Goal: Task Accomplishment & Management: Manage account settings

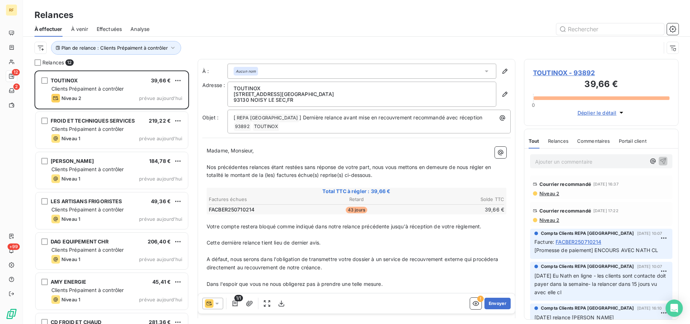
scroll to position [247, 148]
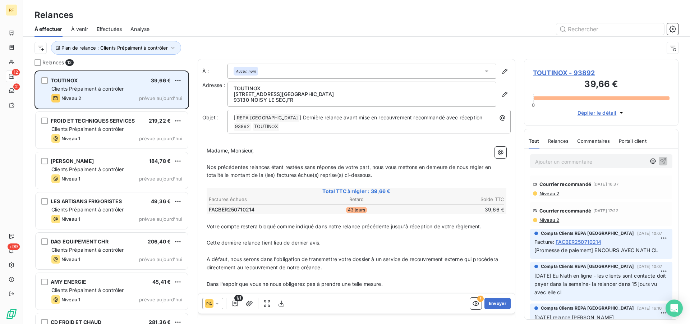
click at [120, 96] on div "Niveau 2 prévue aujourd’hui" at bounding box center [116, 98] width 131 height 9
click at [118, 94] on div "Niveau 2 prévue aujourd’hui" at bounding box center [116, 98] width 131 height 9
click at [114, 88] on span "Clients Prépaiment à contrôler" at bounding box center [87, 89] width 73 height 6
click at [123, 96] on div "Niveau 2 prévue aujourd’hui" at bounding box center [116, 98] width 131 height 9
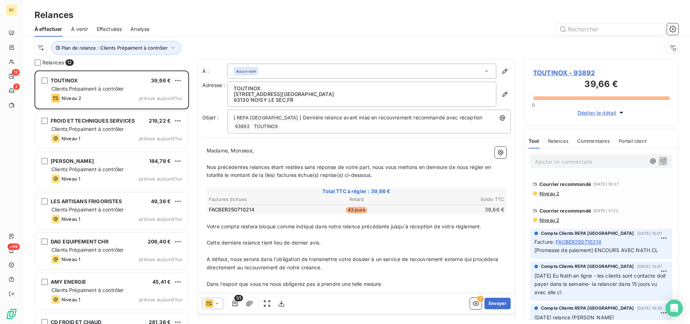
click at [548, 194] on span "Niveau 2" at bounding box center [549, 193] width 20 height 6
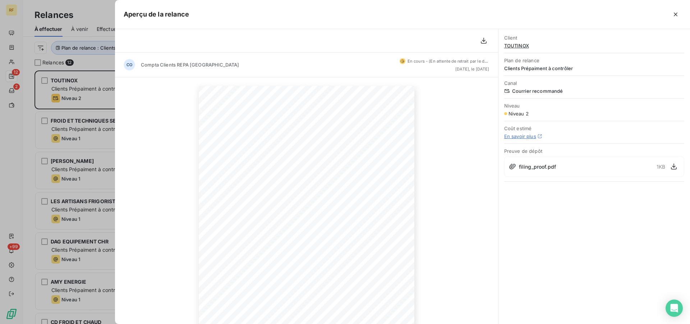
click at [538, 158] on div "filing_proof.pdf 1 KB" at bounding box center [594, 166] width 180 height 21
click at [672, 166] on icon "button" at bounding box center [673, 166] width 7 height 7
click at [677, 14] on icon "button" at bounding box center [675, 14] width 7 height 7
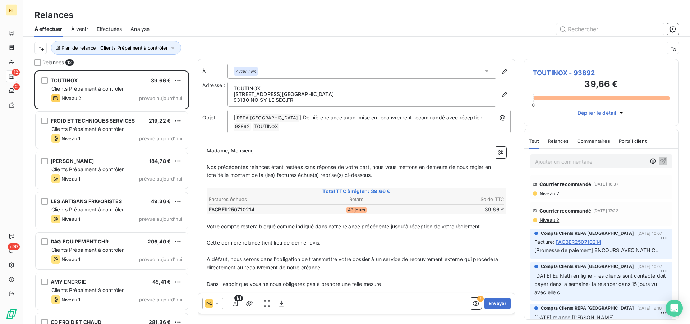
click at [567, 161] on p "Ajouter un commentaire ﻿" at bounding box center [590, 161] width 111 height 9
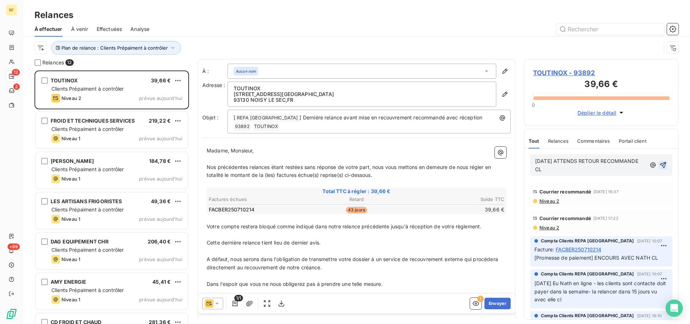
click at [659, 162] on icon "button" at bounding box center [662, 164] width 7 height 7
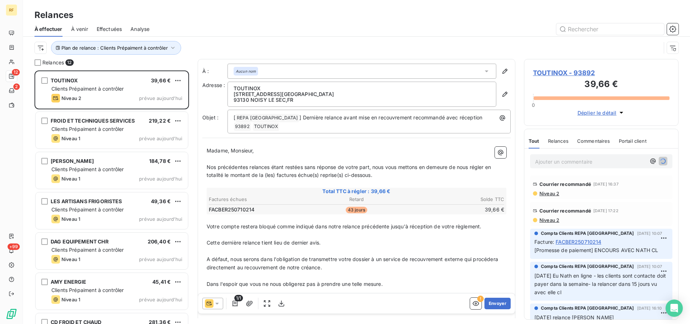
click at [552, 69] on span "TOUTINOX - 93892" at bounding box center [601, 73] width 137 height 10
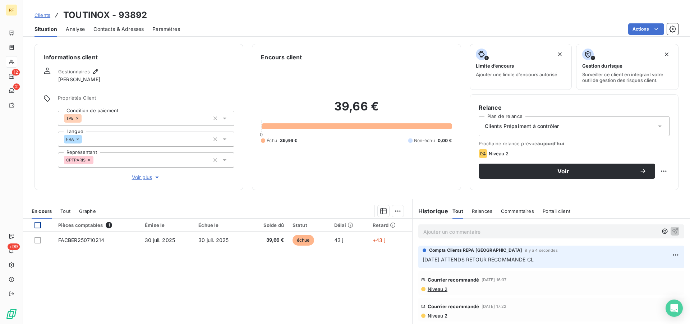
click at [37, 225] on div at bounding box center [37, 225] width 6 height 6
click at [394, 213] on html "RF 12 2 +99 Clients TOUTINOX - 93892 Situation Analyse Contacts & Adresses Para…" at bounding box center [345, 162] width 690 height 324
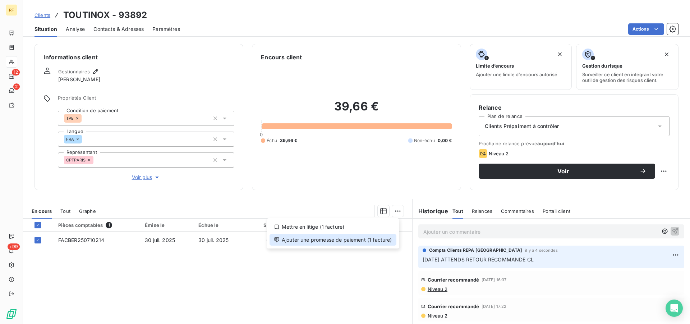
click at [348, 240] on div "Ajouter une promesse de paiement (1 facture)" at bounding box center [332, 239] width 127 height 11
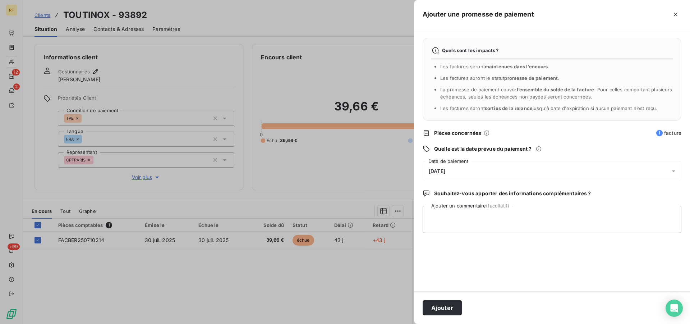
click at [445, 170] on span "12/09/2025" at bounding box center [437, 171] width 17 height 6
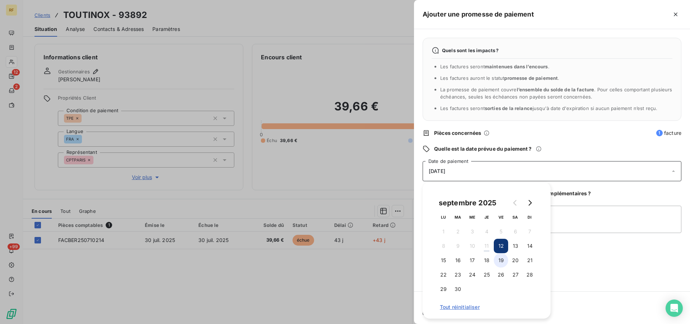
click at [502, 261] on button "19" at bounding box center [501, 260] width 14 height 14
click at [609, 225] on textarea "Ajouter un commentaire (facultatif)" at bounding box center [552, 219] width 259 height 27
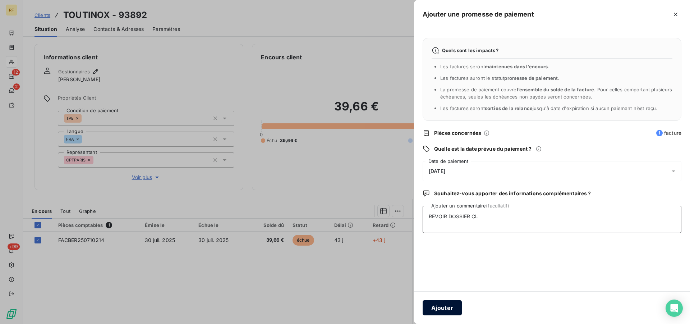
type textarea "REVOIR DOSSIER CL"
click at [447, 309] on button "Ajouter" at bounding box center [442, 307] width 39 height 15
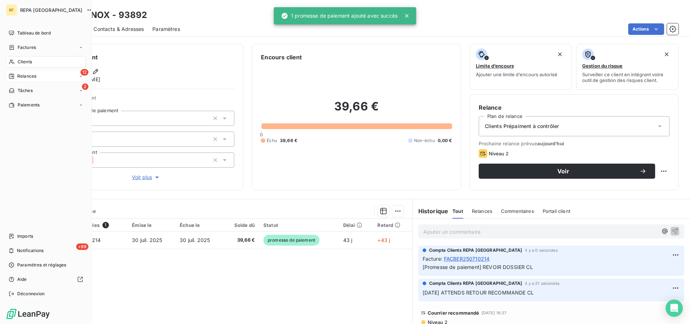
click at [27, 75] on span "Relances" at bounding box center [26, 76] width 19 height 6
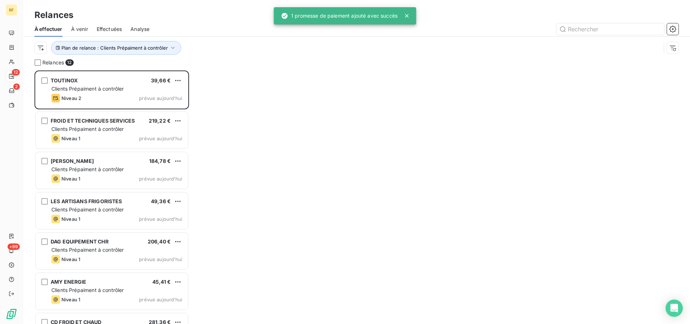
scroll to position [247, 148]
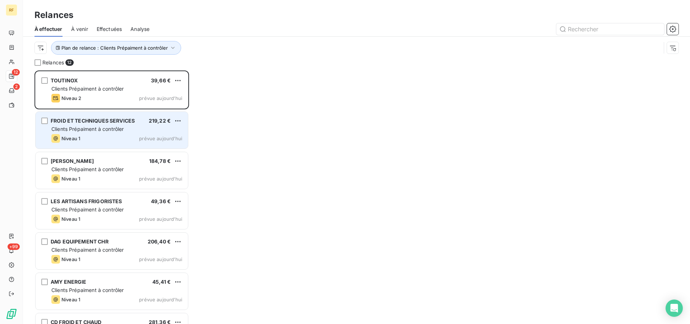
click at [96, 117] on div "FROID ET TECHNIQUES SERVICES" at bounding box center [93, 120] width 84 height 7
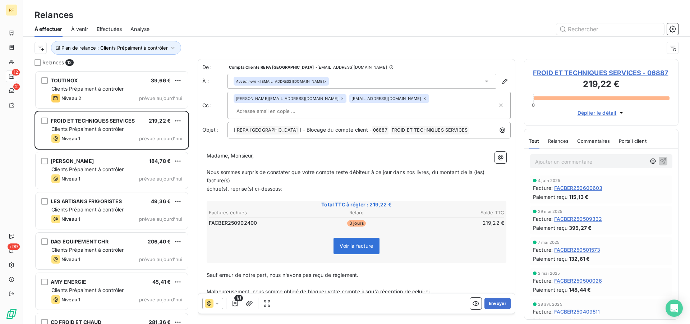
click at [556, 74] on span "FROID ET TECHNIQUES SERVICES - 06887" at bounding box center [601, 73] width 137 height 10
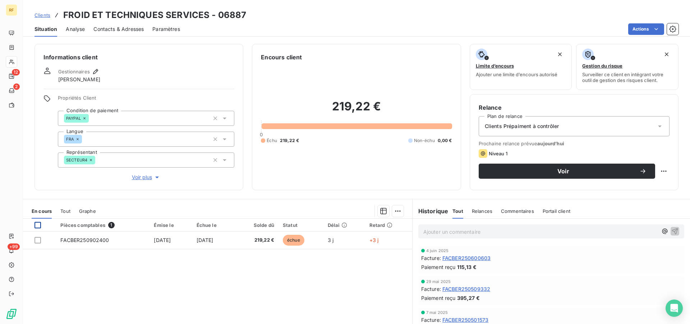
click at [39, 225] on div at bounding box center [37, 225] width 6 height 6
click at [392, 210] on html "RF 12 2 +99 Clients FROID ET TECHNIQUES SERVICES - 06887 Situation Analyse Cont…" at bounding box center [345, 162] width 690 height 324
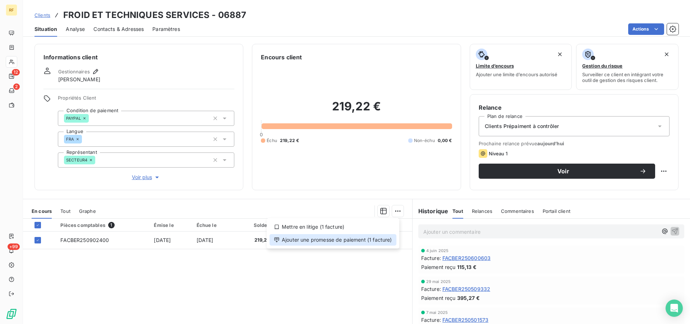
click at [345, 240] on div "Ajouter une promesse de paiement (1 facture)" at bounding box center [332, 239] width 127 height 11
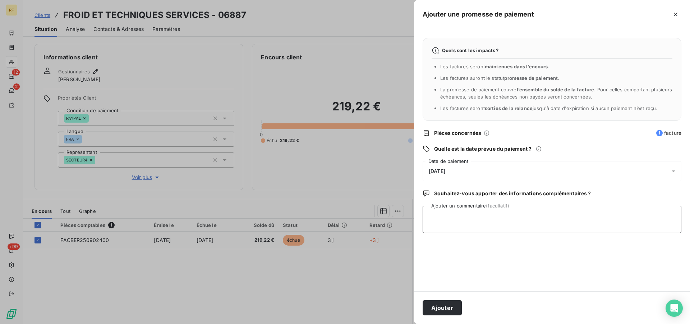
click at [483, 222] on textarea "Ajouter un commentaire (facultatif)" at bounding box center [552, 219] width 259 height 27
type textarea "PAYER CL"
click at [423, 312] on button "Ajouter" at bounding box center [442, 307] width 39 height 15
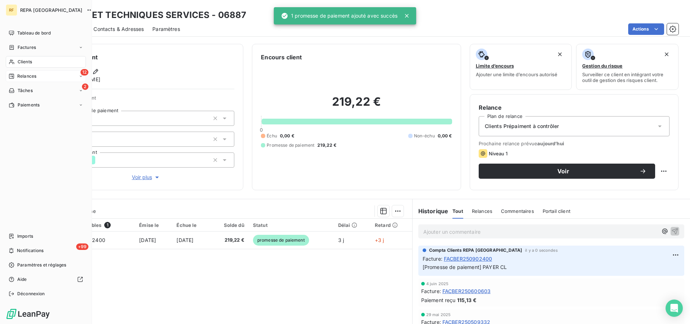
click at [17, 76] on div "Relances" at bounding box center [23, 76] width 28 height 6
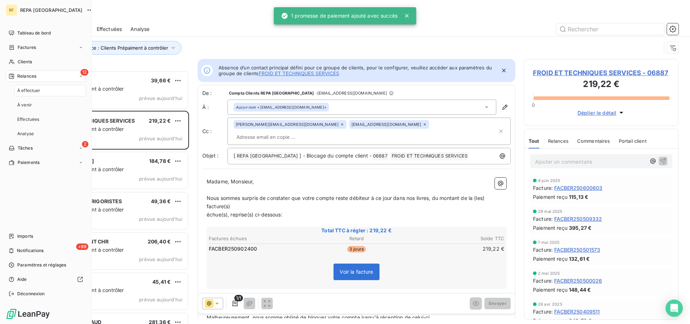
scroll to position [247, 148]
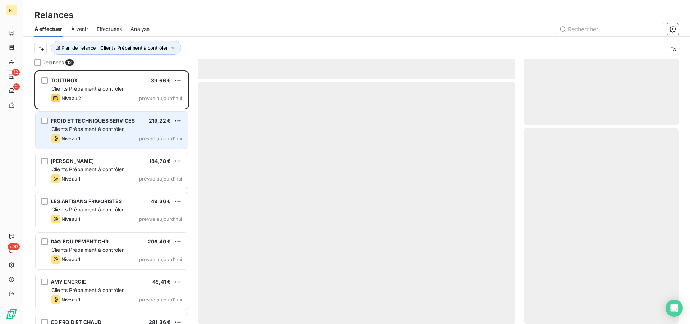
click at [98, 128] on span "Clients Prépaiment à contrôler" at bounding box center [87, 129] width 73 height 6
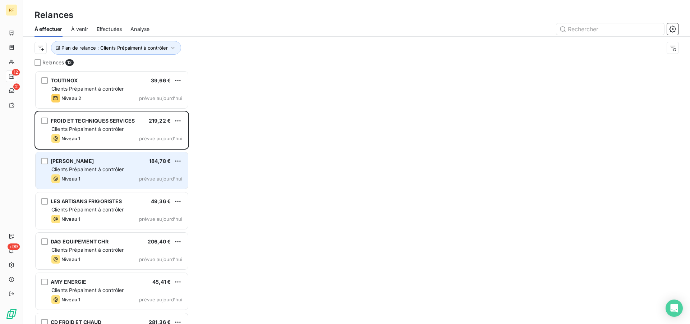
click at [95, 173] on div "CERISOLA PATRICK 184,78 € Clients Prépaiment à contrôler Niveau 1 prévue aujour…" at bounding box center [112, 170] width 152 height 37
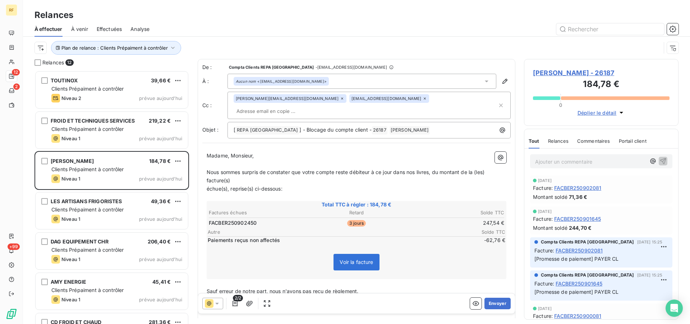
click at [557, 72] on span "CERISOLA PATRICK - 26187" at bounding box center [601, 73] width 137 height 10
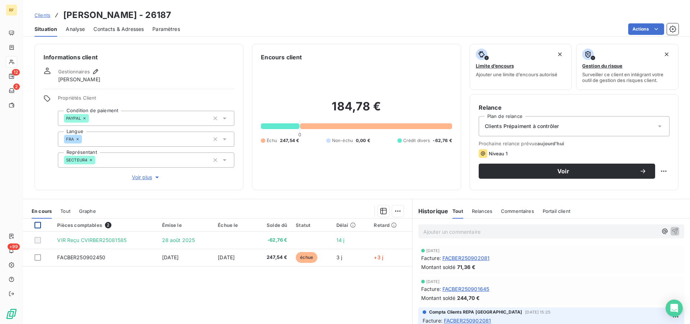
click at [38, 225] on div at bounding box center [37, 225] width 6 height 6
click at [395, 213] on html "RF 12 2 +99 Clients CERISOLA PATRICK - 26187 Situation Analyse Contacts & Adres…" at bounding box center [345, 162] width 690 height 324
click at [464, 232] on html "RF 12 2 +99 Clients CERISOLA PATRICK - 26187 Situation Analyse Contacts & Adres…" at bounding box center [345, 162] width 690 height 324
click at [397, 213] on html "RF 12 2 +99 Clients CERISOLA PATRICK - 26187 Situation Analyse Contacts & Adres…" at bounding box center [345, 162] width 690 height 324
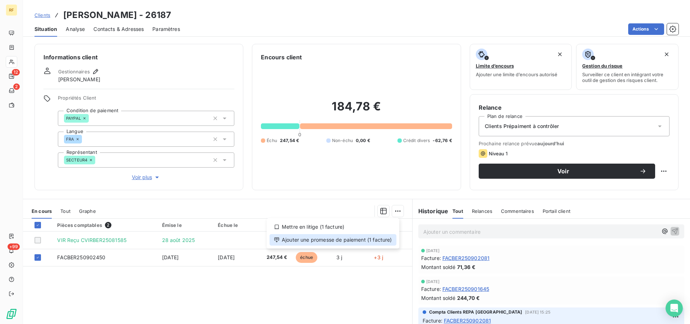
click at [361, 241] on div "Ajouter une promesse de paiement (1 facture)" at bounding box center [332, 239] width 127 height 11
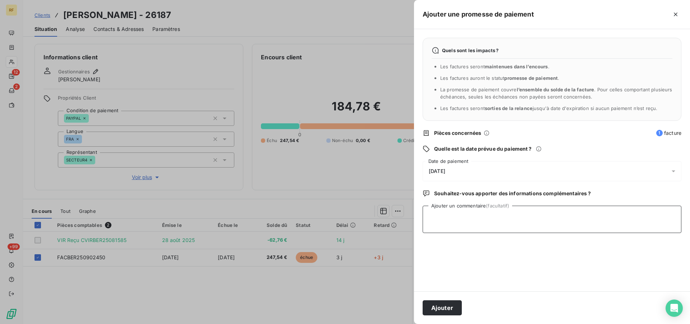
click at [448, 224] on textarea "Ajouter un commentaire (facultatif)" at bounding box center [552, 219] width 259 height 27
type textarea "PAYER CL"
drag, startPoint x: 452, startPoint y: 297, endPoint x: 450, endPoint y: 305, distance: 8.8
click at [451, 300] on div "Ajouter" at bounding box center [552, 307] width 276 height 33
click at [450, 305] on button "Ajouter" at bounding box center [442, 307] width 39 height 15
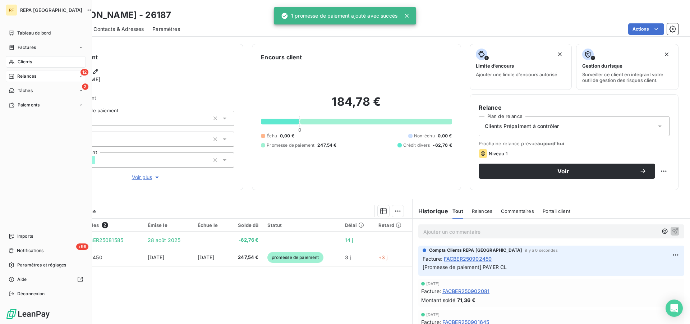
click at [9, 73] on icon at bounding box center [12, 76] width 6 height 6
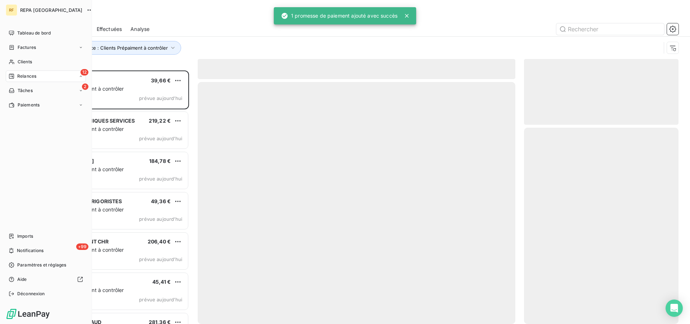
click at [16, 75] on div "Relances" at bounding box center [23, 76] width 28 height 6
click at [27, 74] on span "Relances" at bounding box center [26, 76] width 19 height 6
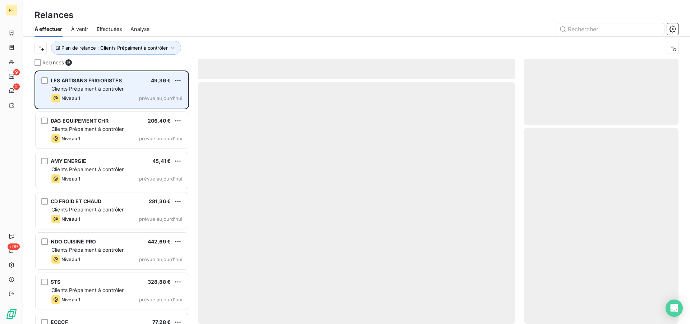
scroll to position [247, 148]
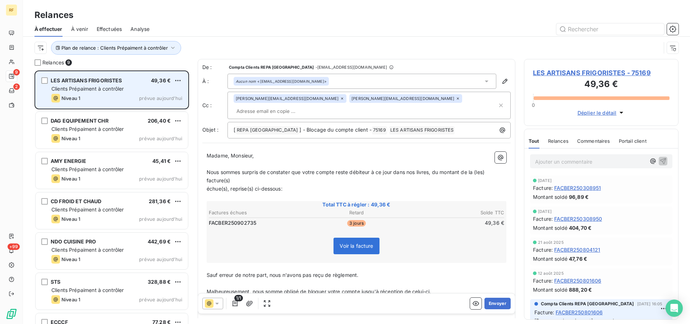
click at [121, 89] on span "Clients Prépaiment à contrôler" at bounding box center [87, 89] width 73 height 6
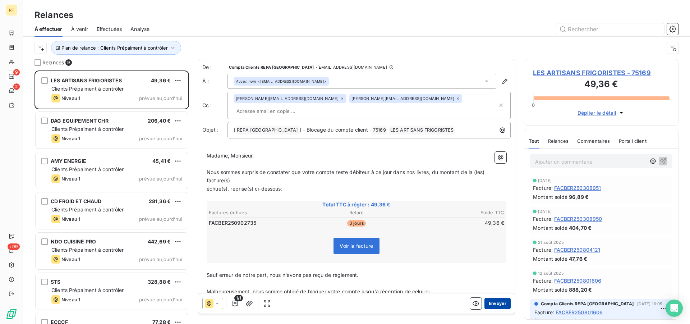
click at [489, 301] on button "Envoyer" at bounding box center [497, 302] width 26 height 11
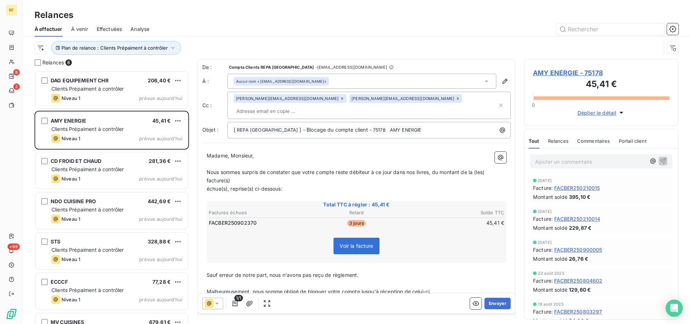
click at [555, 69] on span "AMY ENERGIE - 75178" at bounding box center [601, 73] width 137 height 10
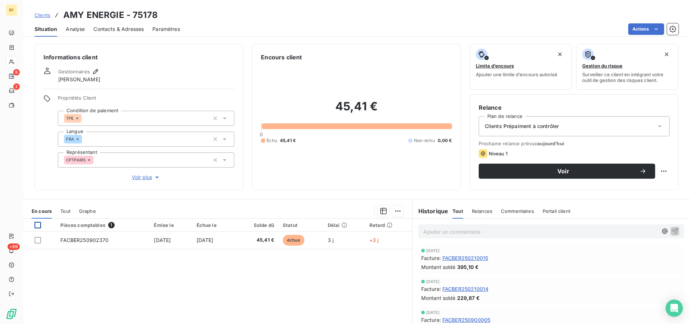
click at [36, 226] on div at bounding box center [37, 225] width 6 height 6
click at [395, 211] on html "RF 8 2 +99 Clients AMY ENERGIE - 75178 Situation Analyse Contacts & Adresses Pa…" at bounding box center [345, 162] width 690 height 324
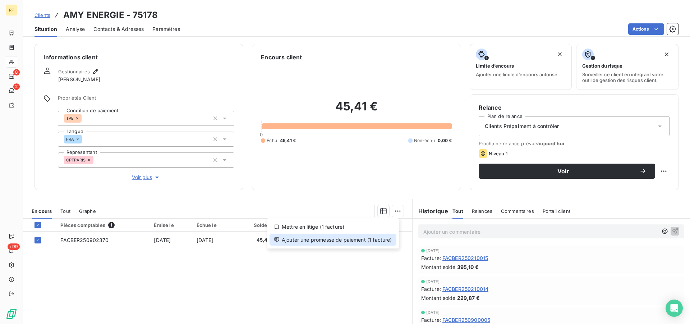
click at [377, 243] on div "Ajouter une promesse de paiement (1 facture)" at bounding box center [332, 239] width 127 height 11
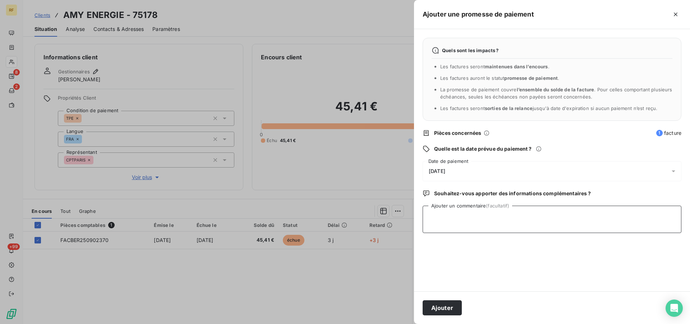
click at [470, 225] on textarea "Ajouter un commentaire (facultatif)" at bounding box center [552, 219] width 259 height 27
type textarea "PAYER CL"
click at [447, 305] on button "Ajouter" at bounding box center [442, 307] width 39 height 15
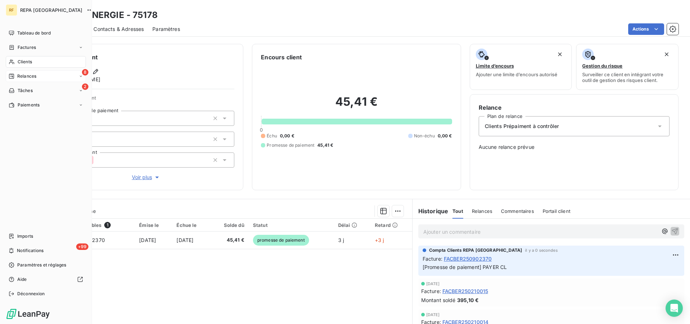
click at [27, 76] on span "Relances" at bounding box center [26, 76] width 19 height 6
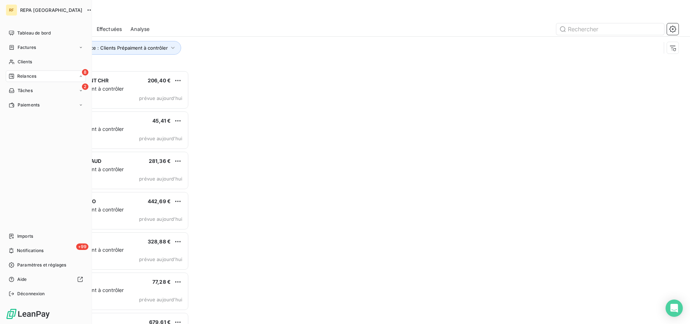
scroll to position [247, 148]
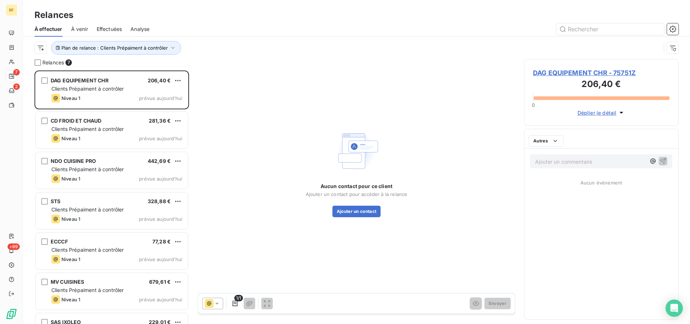
scroll to position [247, 148]
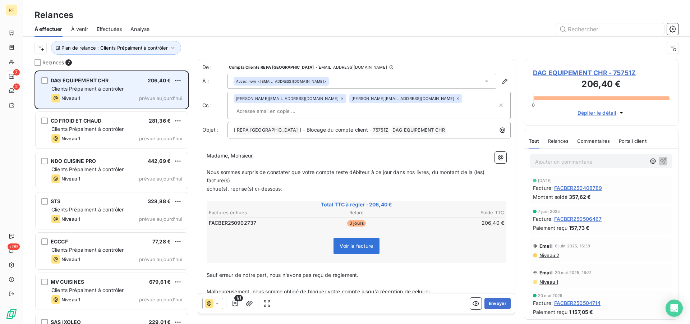
click at [124, 91] on span "Clients Prépaiment à contrôler" at bounding box center [87, 89] width 73 height 6
click at [147, 91] on div "Clients Prépaiment à contrôler" at bounding box center [116, 88] width 131 height 7
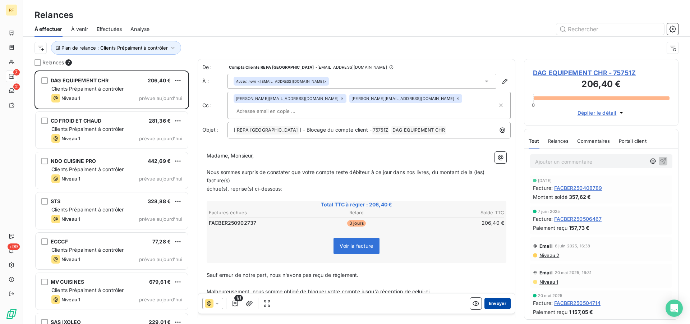
click at [493, 302] on button "Envoyer" at bounding box center [497, 302] width 26 height 11
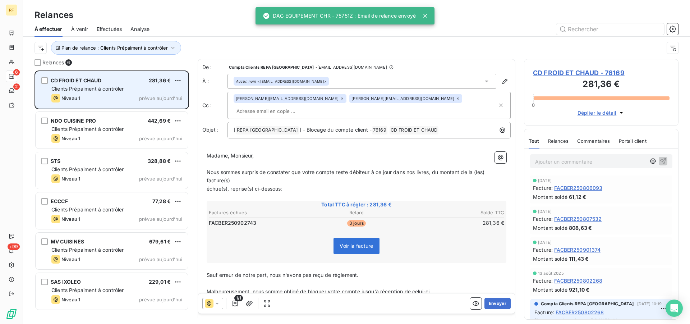
click at [114, 94] on div "Niveau 1 prévue aujourd’hui" at bounding box center [116, 98] width 131 height 9
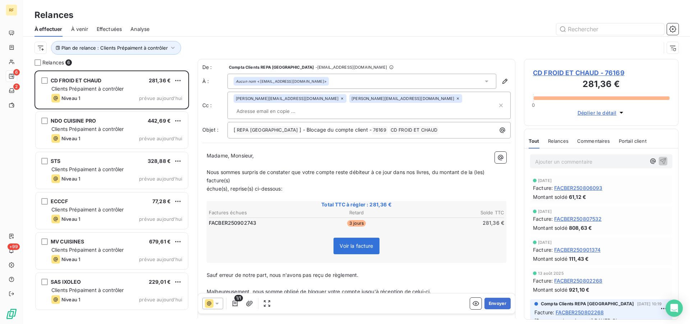
click at [562, 72] on span "CD FROID ET CHAUD - 76169" at bounding box center [601, 73] width 137 height 10
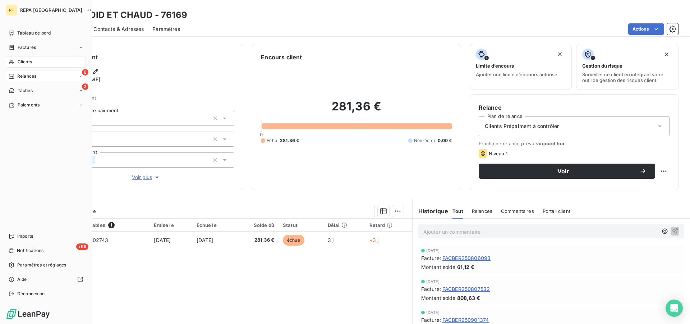
click at [23, 75] on span "Relances" at bounding box center [26, 76] width 19 height 6
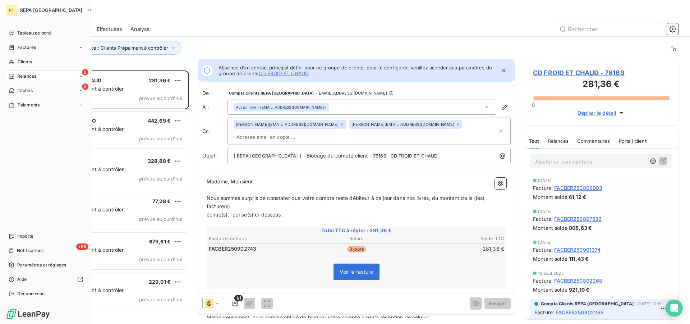
scroll to position [247, 148]
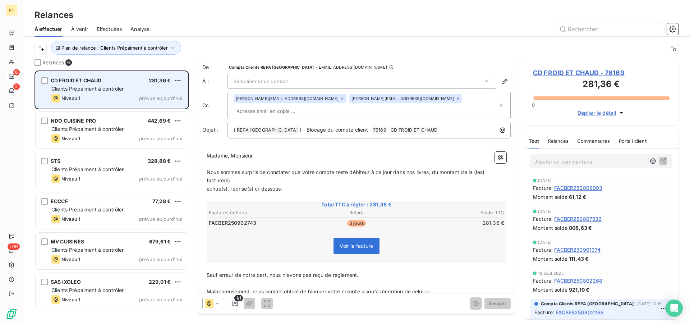
click at [109, 92] on span "Clients Prépaiment à contrôler" at bounding box center [87, 89] width 73 height 6
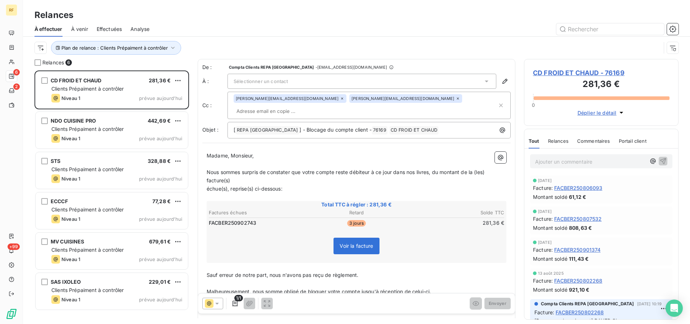
click at [566, 159] on p "Ajouter un commentaire ﻿" at bounding box center [590, 161] width 111 height 9
click at [564, 74] on span "CD FROID ET CHAUD - 76169" at bounding box center [601, 73] width 137 height 10
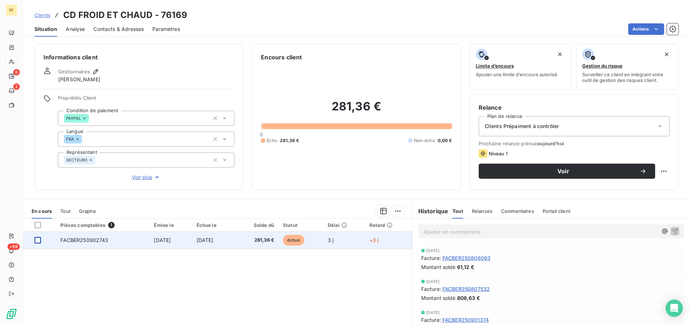
click at [38, 240] on div at bounding box center [37, 240] width 6 height 6
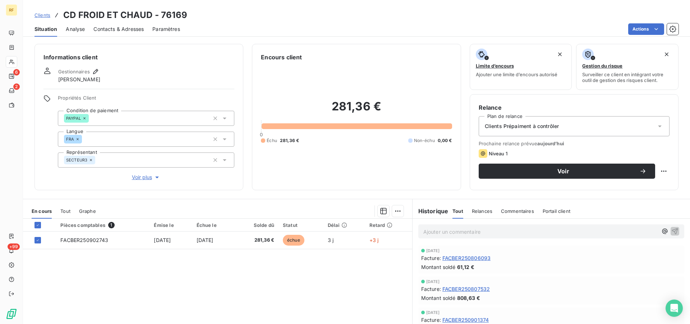
click at [395, 217] on div "En cours Tout Graphe" at bounding box center [217, 210] width 389 height 15
click at [396, 212] on html "RF 6 2 +99 Clients CD FROID ET CHAUD - 76169 Situation Analyse Contacts & Adres…" at bounding box center [345, 162] width 690 height 324
click at [391, 210] on html "RF 6 2 +99 Clients CD FROID ET CHAUD - 76169 Situation Analyse Contacts & Adres…" at bounding box center [345, 162] width 690 height 324
click at [391, 212] on html "RF 6 2 +99 Clients CD FROID ET CHAUD - 76169 Situation Analyse Contacts & Adres…" at bounding box center [345, 162] width 690 height 324
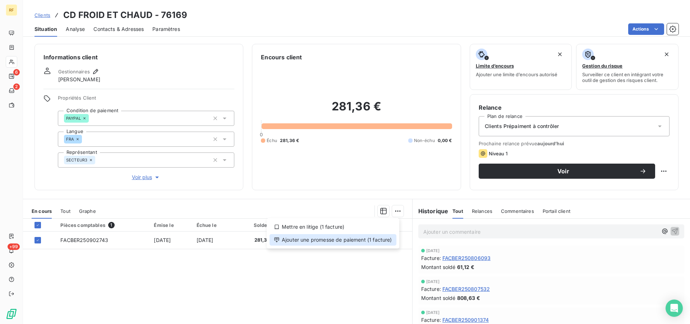
click at [377, 239] on div "Ajouter une promesse de paiement (1 facture)" at bounding box center [332, 239] width 127 height 11
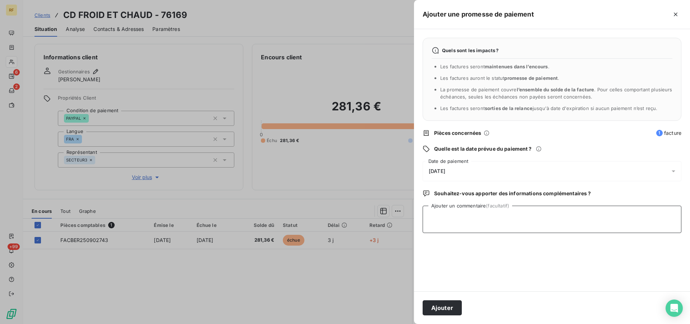
click at [491, 220] on textarea "Ajouter un commentaire (facultatif)" at bounding box center [552, 219] width 259 height 27
type textarea "PAYER CL"
click at [445, 306] on button "Ajouter" at bounding box center [442, 307] width 39 height 15
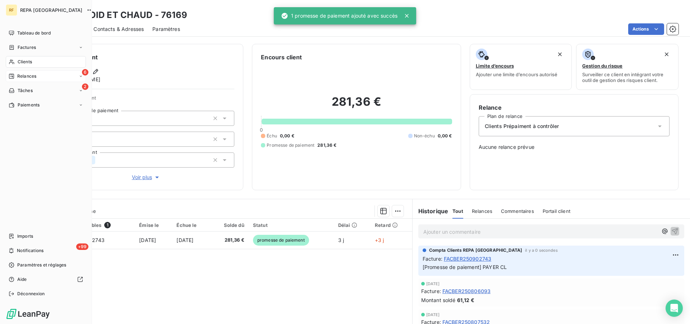
click at [21, 76] on span "Relances" at bounding box center [26, 76] width 19 height 6
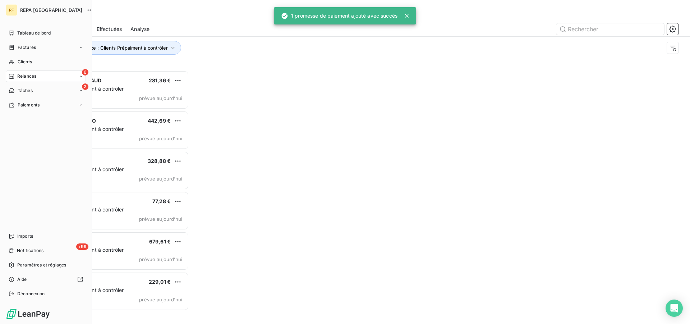
scroll to position [247, 148]
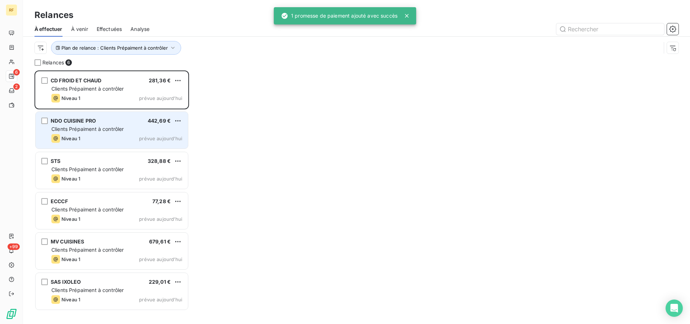
click at [94, 125] on div "NDO CUISINE PRO 442,69 € Clients Prépaiment à contrôler Niveau 1 prévue aujourd…" at bounding box center [112, 130] width 152 height 37
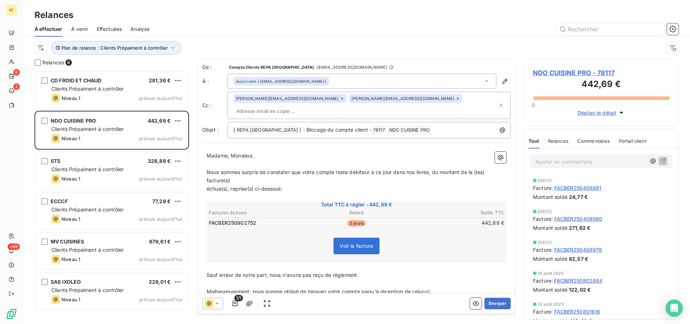
click at [561, 70] on span "NDO CUISINE PRO - 78117" at bounding box center [601, 73] width 137 height 10
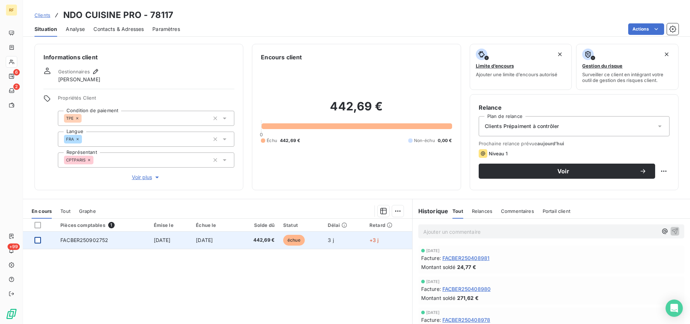
click at [35, 239] on div at bounding box center [37, 240] width 6 height 6
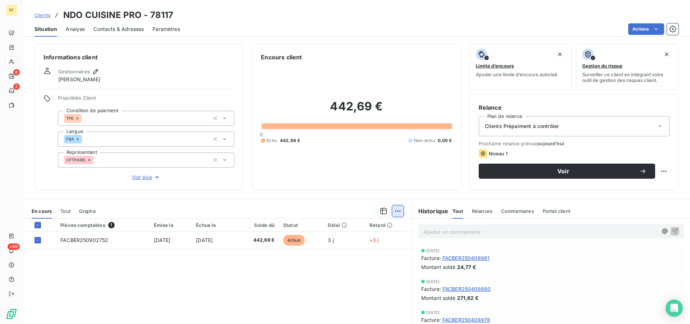
click at [397, 210] on html "RF 6 2 +99 Clients NDO CUISINE PRO - 78117 Situation Analyse Contacts & Adresse…" at bounding box center [345, 162] width 690 height 324
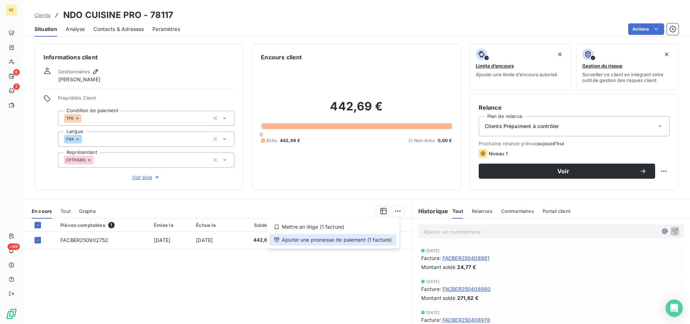
click at [356, 239] on div "Ajouter une promesse de paiement (1 facture)" at bounding box center [332, 239] width 127 height 11
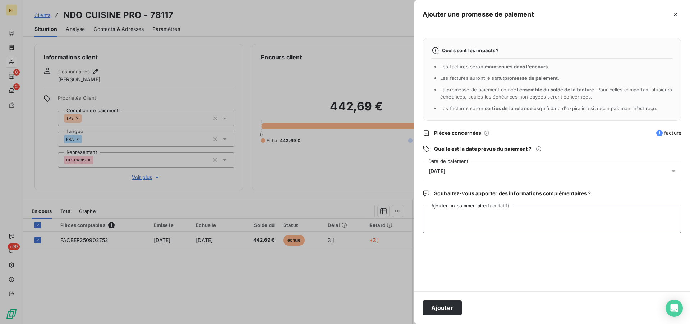
click at [453, 219] on textarea "Ajouter un commentaire (facultatif)" at bounding box center [552, 219] width 259 height 27
type textarea "PAYER CL"
click at [454, 309] on button "Ajouter" at bounding box center [442, 307] width 39 height 15
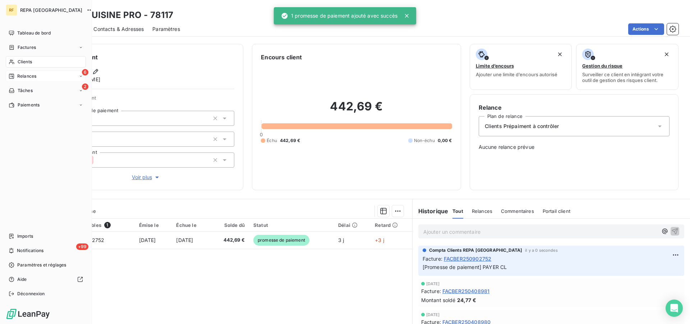
click at [32, 76] on span "Relances" at bounding box center [26, 76] width 19 height 6
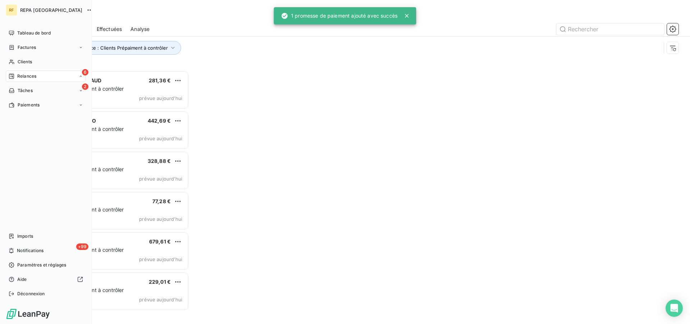
scroll to position [247, 148]
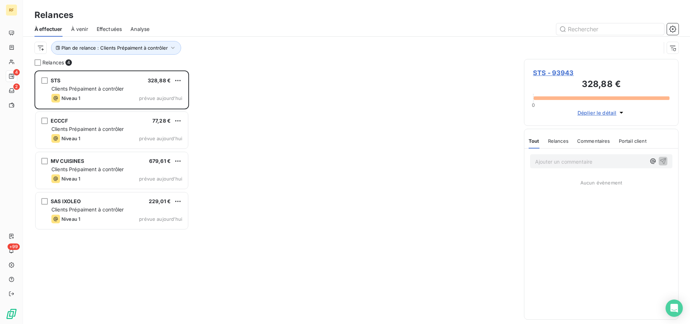
scroll to position [247, 148]
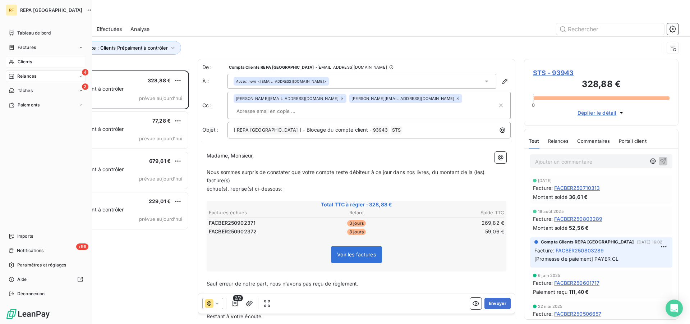
click at [23, 61] on span "Clients" at bounding box center [25, 62] width 14 height 6
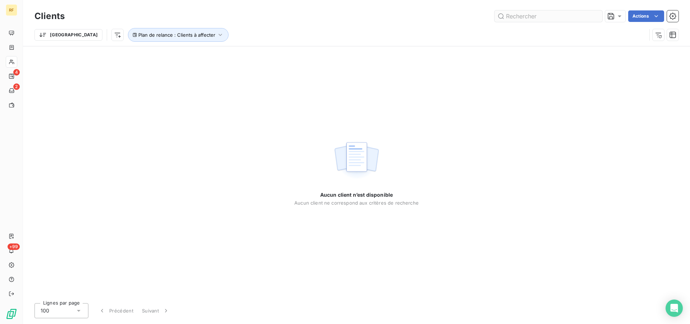
click at [564, 17] on input "text" at bounding box center [548, 15] width 108 height 11
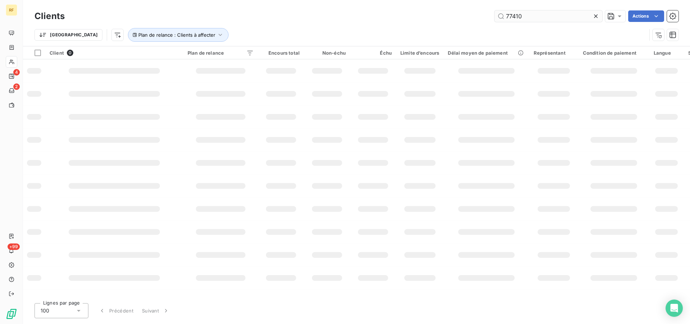
type input "77410"
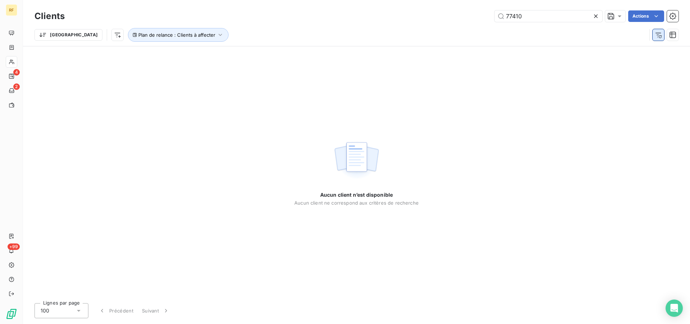
click at [658, 36] on icon "button" at bounding box center [658, 34] width 7 height 7
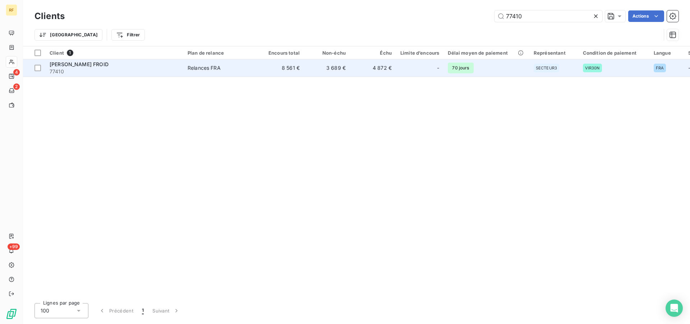
click at [88, 66] on span "TJF THOMAS JUBAULT FROID" at bounding box center [79, 64] width 59 height 6
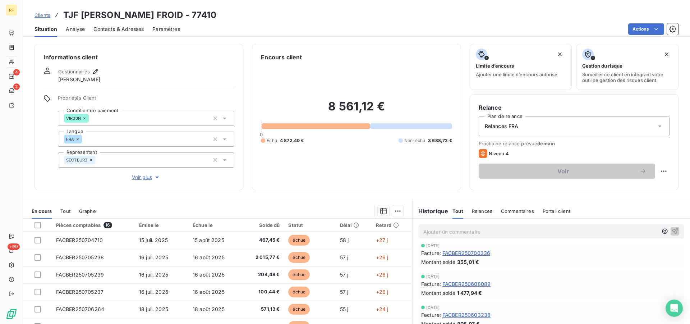
scroll to position [37, 0]
click at [477, 210] on span "Relances" at bounding box center [482, 211] width 20 height 6
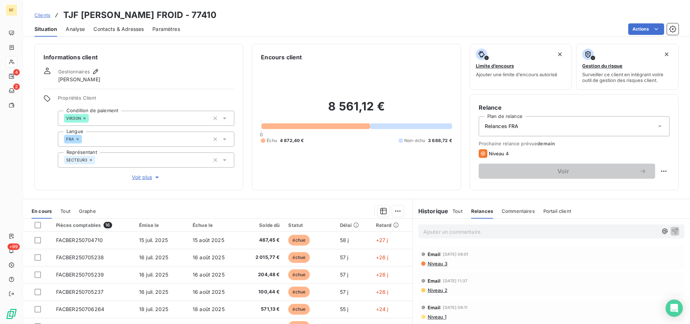
click at [438, 262] on span "Niveau 3" at bounding box center [437, 263] width 20 height 6
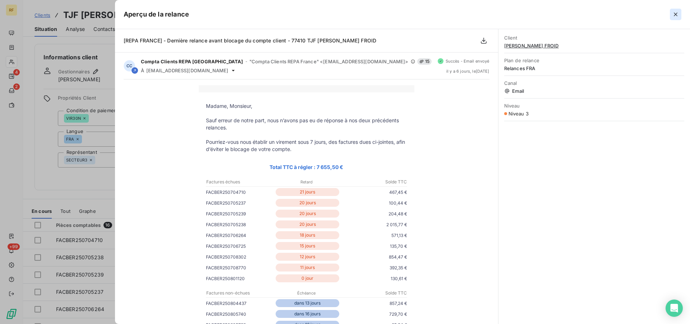
click at [674, 15] on icon "button" at bounding box center [676, 15] width 4 height 4
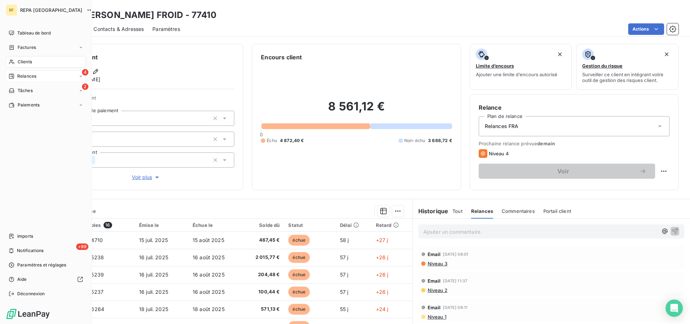
click at [21, 77] on span "Relances" at bounding box center [26, 76] width 19 height 6
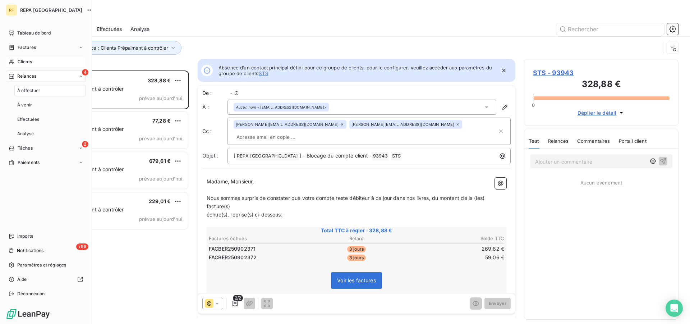
scroll to position [247, 148]
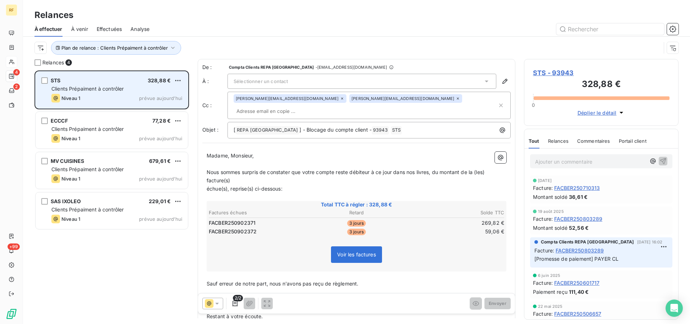
click at [94, 87] on span "Clients Prépaiment à contrôler" at bounding box center [87, 89] width 73 height 6
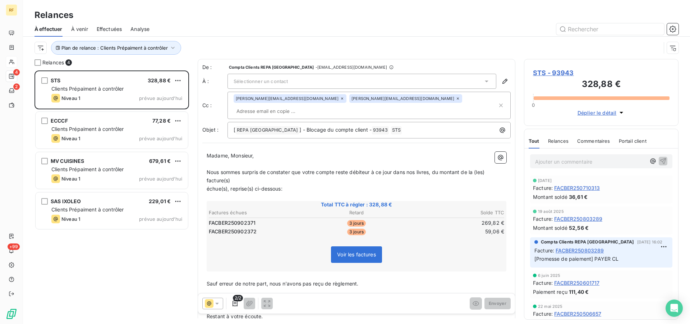
click at [540, 70] on span "STS - 93943" at bounding box center [601, 73] width 137 height 10
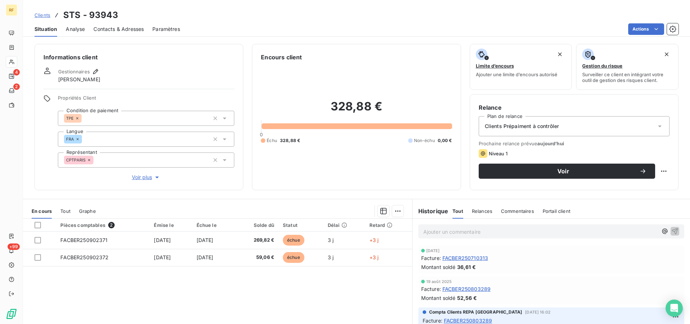
click at [470, 228] on p "Ajouter un commentaire ﻿" at bounding box center [540, 231] width 234 height 9
click at [38, 226] on div at bounding box center [37, 225] width 6 height 6
click at [386, 211] on div at bounding box center [254, 210] width 299 height 11
click at [391, 211] on html "RF 4 2 +99 Clients STS - 93943 Situation Analyse Contacts & Adresses Paramètres…" at bounding box center [345, 162] width 690 height 324
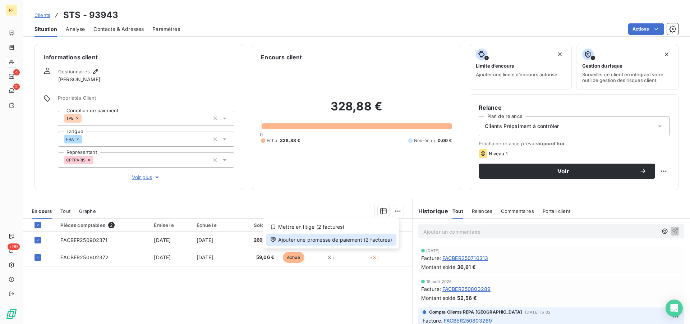
click at [360, 242] on div "Ajouter une promesse de paiement (2 factures)" at bounding box center [331, 239] width 130 height 11
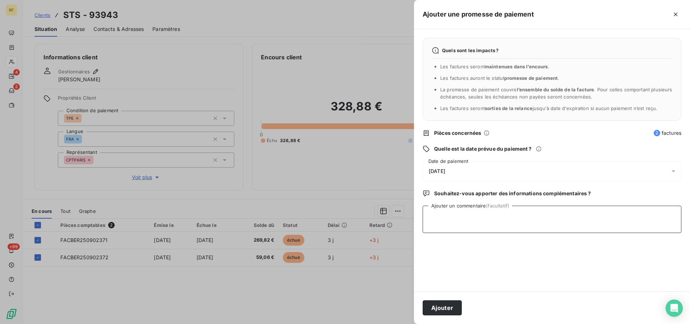
click at [453, 225] on textarea "Ajouter un commentaire (facultatif)" at bounding box center [552, 219] width 259 height 27
type textarea "payer cl"
click at [440, 300] on button "Ajouter" at bounding box center [442, 307] width 39 height 15
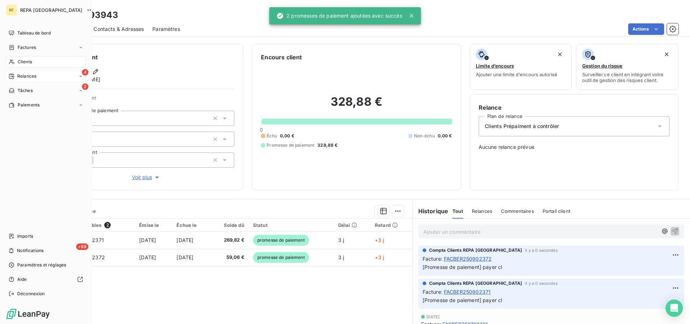
click at [23, 76] on span "Relances" at bounding box center [26, 76] width 19 height 6
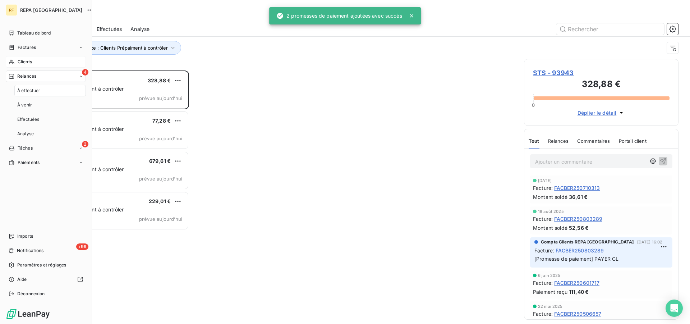
scroll to position [247, 148]
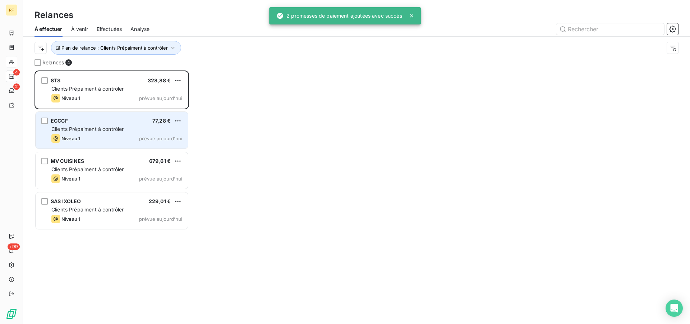
click at [99, 128] on span "Clients Prépaiment à contrôler" at bounding box center [87, 129] width 73 height 6
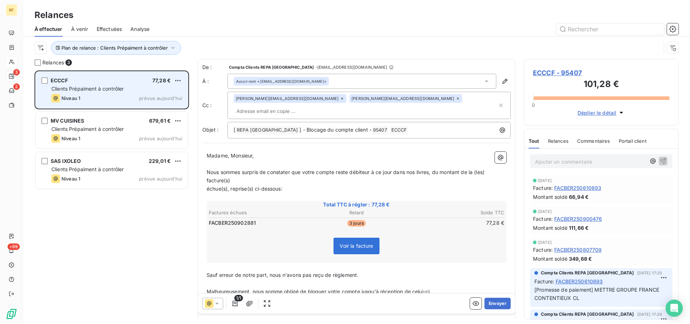
click at [110, 85] on div "Clients Prépaiment à contrôler" at bounding box center [116, 88] width 131 height 7
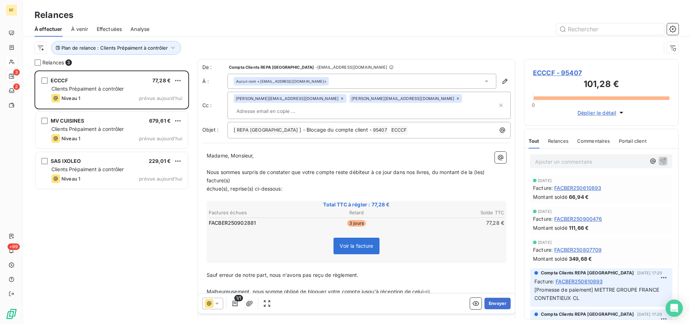
click at [347, 243] on span "Voir la facture" at bounding box center [356, 246] width 33 height 6
click at [232, 303] on icon "button" at bounding box center [234, 303] width 7 height 7
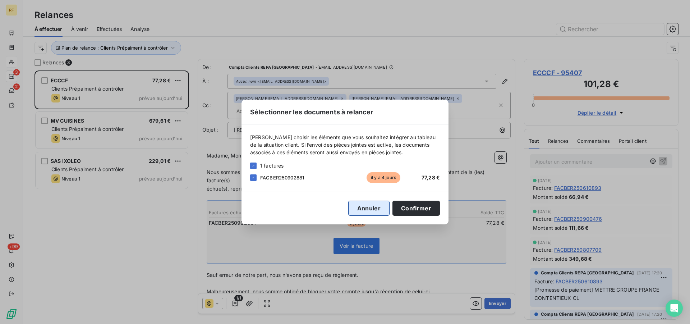
click at [379, 205] on button "Annuler" at bounding box center [368, 207] width 41 height 15
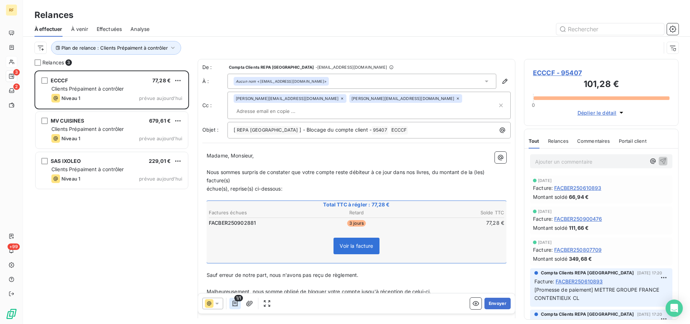
click at [234, 304] on icon "button" at bounding box center [234, 303] width 5 height 6
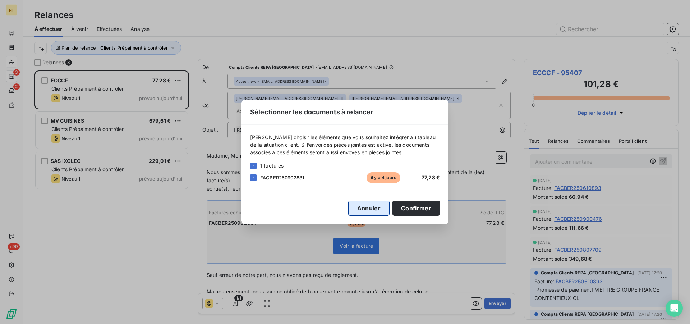
click at [368, 212] on button "Annuler" at bounding box center [368, 207] width 41 height 15
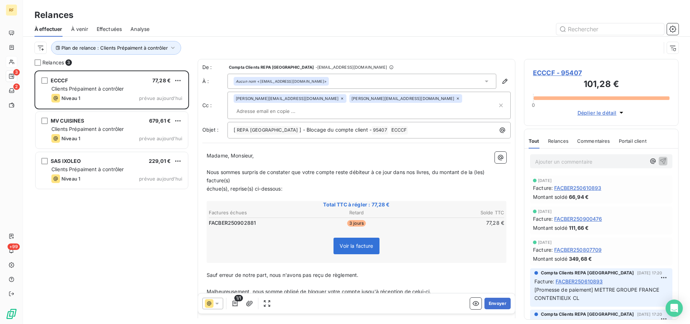
click at [364, 271] on p "Sauf erreur de notre part, nous n'avons pas reçu de règlement." at bounding box center [357, 275] width 300 height 8
click at [490, 272] on span "Sauf erreur de notre part, nous n'avons pas reçu de règlement. a CE R7GLEMENT M…" at bounding box center [348, 275] width 283 height 6
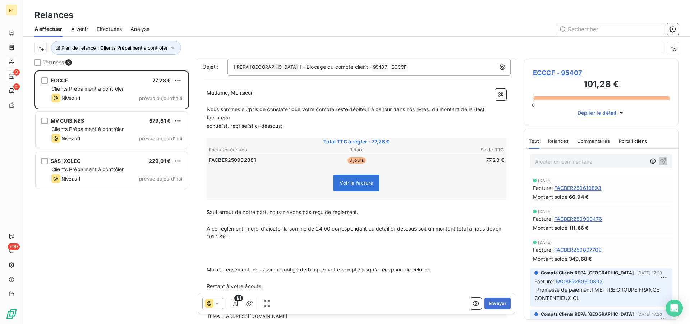
scroll to position [92, 0]
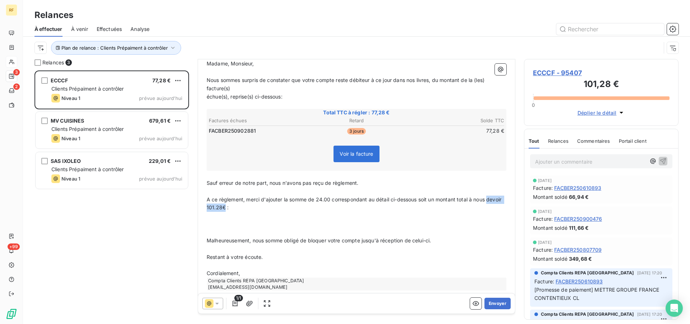
drag, startPoint x: 241, startPoint y: 197, endPoint x: 204, endPoint y: 197, distance: 36.7
click at [204, 197] on div "Madame, Monsieur, ﻿ Nous sommes surpris de constater que votre compte reste déb…" at bounding box center [356, 174] width 308 height 239
drag, startPoint x: 236, startPoint y: 217, endPoint x: 233, endPoint y: 212, distance: 5.5
click at [236, 220] on p "﻿" at bounding box center [357, 224] width 300 height 8
click at [333, 220] on p "﻿" at bounding box center [357, 224] width 300 height 8
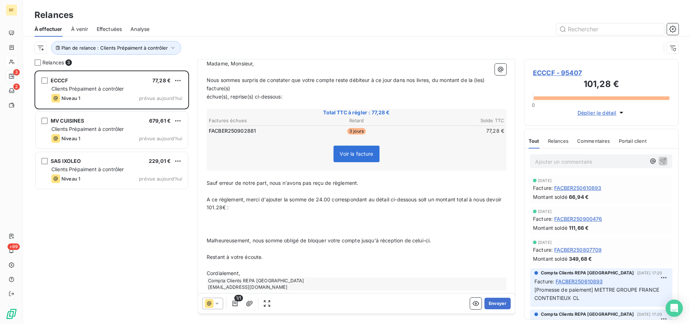
click at [262, 212] on p "﻿" at bounding box center [357, 216] width 300 height 8
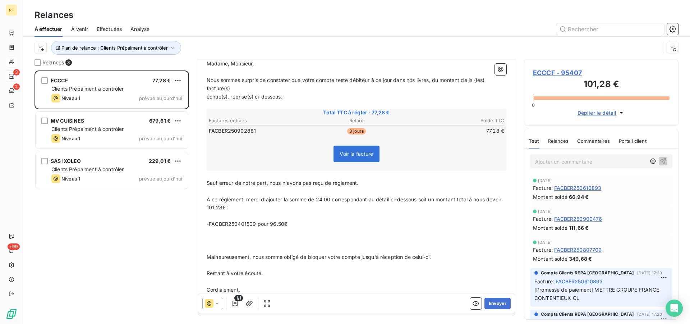
click at [325, 220] on p "-FACBER250401509 pour 96.50€" at bounding box center [357, 224] width 300 height 8
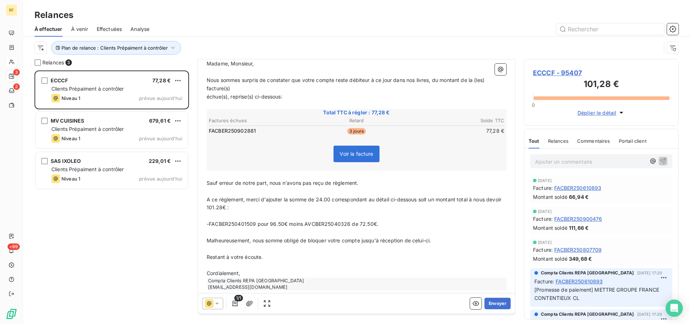
scroll to position [84, 0]
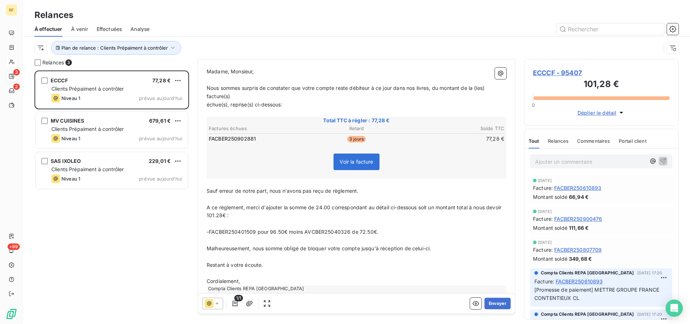
click at [332, 204] on span "A ce règlement, merci d'ajouter la somme de 24.00 correspondant au détail ci-de…" at bounding box center [355, 211] width 296 height 14
click at [492, 302] on button "Envoyer" at bounding box center [497, 302] width 26 height 11
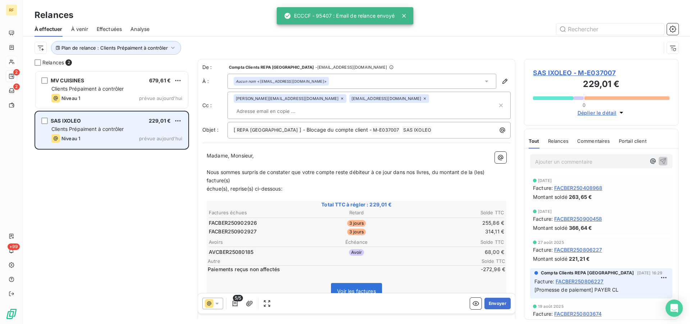
click at [93, 130] on span "Clients Prépaiment à contrôler" at bounding box center [87, 129] width 73 height 6
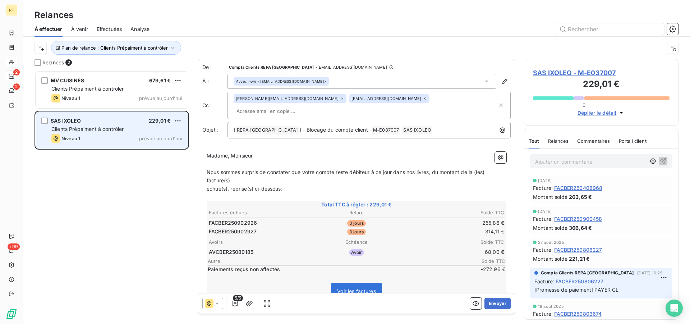
click at [93, 130] on span "Clients Prépaiment à contrôler" at bounding box center [87, 129] width 73 height 6
click at [138, 131] on div "Clients Prépaiment à contrôler" at bounding box center [116, 128] width 131 height 7
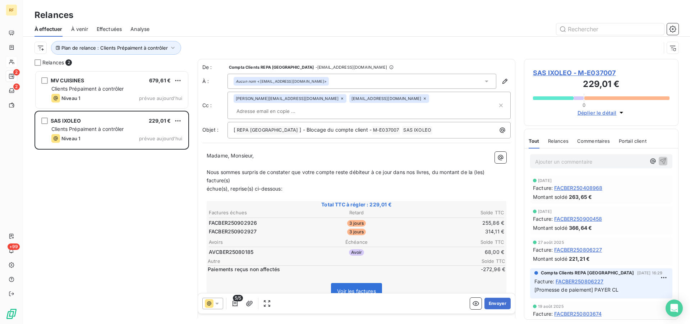
click at [549, 72] on span "SAS IXOLEO - M-E037007" at bounding box center [601, 73] width 137 height 10
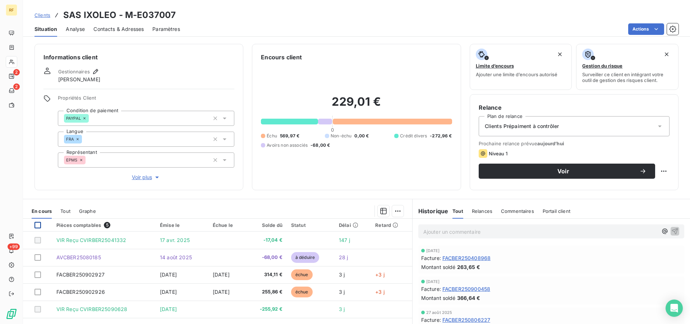
click at [37, 224] on div at bounding box center [37, 225] width 6 height 6
click at [395, 213] on html "RF 2 2 +99 Clients SAS IXOLEO - M-E037007 Situation Analyse Contacts & Adresses…" at bounding box center [345, 162] width 690 height 324
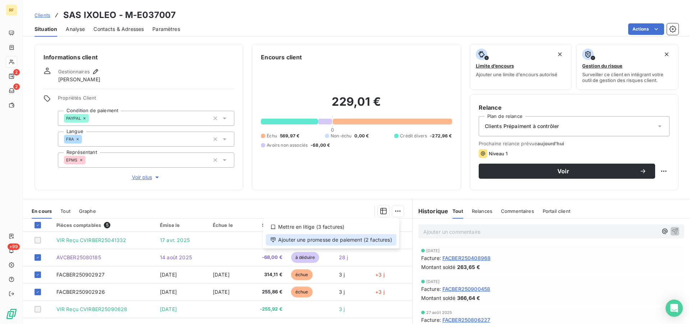
click at [372, 244] on div "Ajouter une promesse de paiement (2 factures)" at bounding box center [331, 239] width 130 height 11
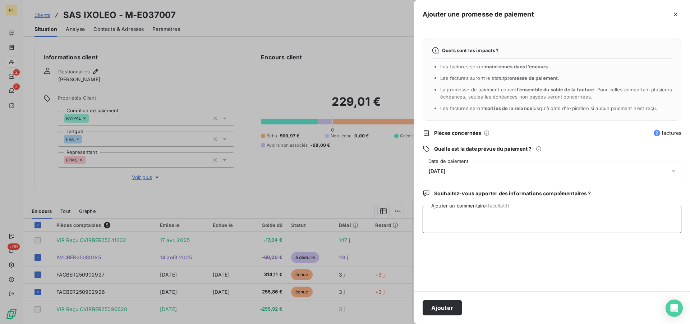
click at [462, 226] on textarea "Ajouter un commentaire (facultatif)" at bounding box center [552, 219] width 259 height 27
type textarea "PAYER CL"
click at [446, 309] on button "Ajouter" at bounding box center [442, 307] width 39 height 15
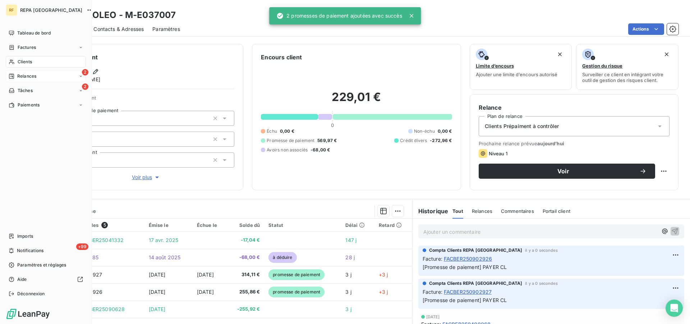
click at [29, 77] on span "Relances" at bounding box center [26, 76] width 19 height 6
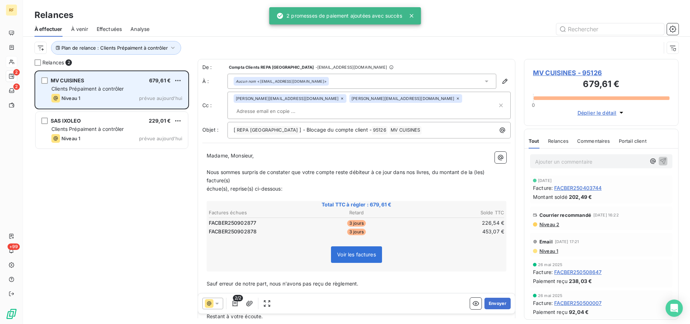
scroll to position [247, 148]
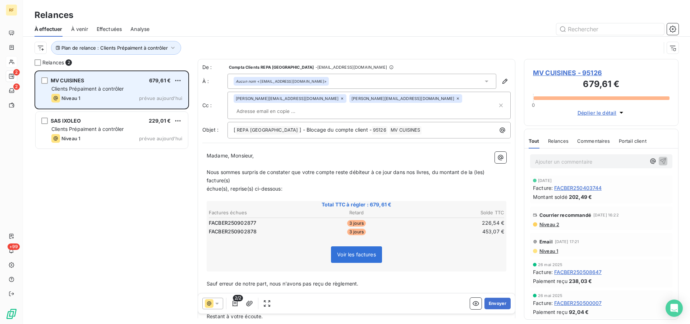
click at [89, 92] on div "MV CUISINES 679,61 € Clients Prépaiment à contrôler Niveau 1 prévue aujourd’hui" at bounding box center [112, 90] width 152 height 37
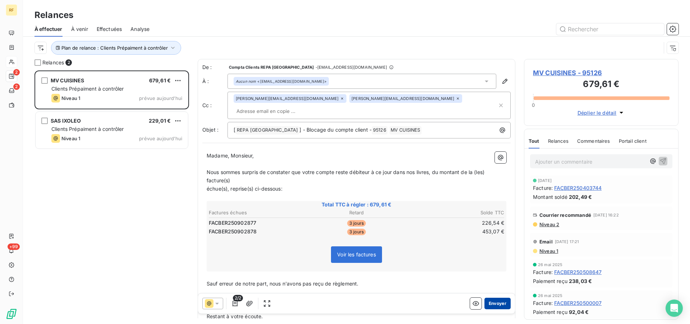
click at [492, 302] on button "Envoyer" at bounding box center [497, 302] width 26 height 11
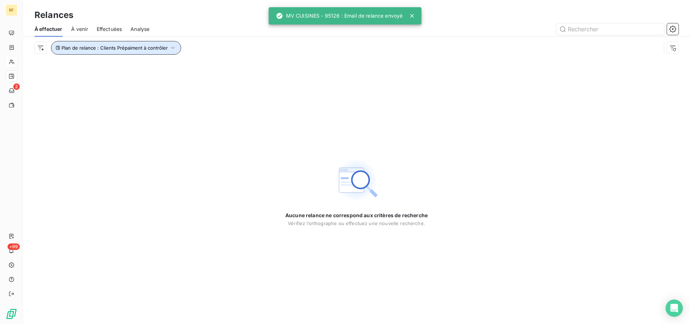
click at [116, 48] on span "Plan de relance : Clients Prépaiment à contrôler" at bounding box center [114, 48] width 106 height 6
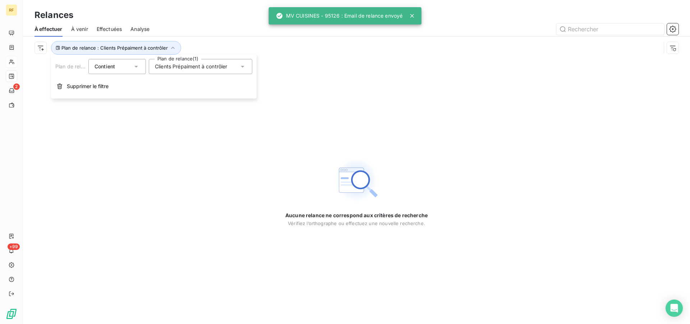
click at [189, 69] on span "Clients Prépaiment à contrôler" at bounding box center [191, 66] width 73 height 7
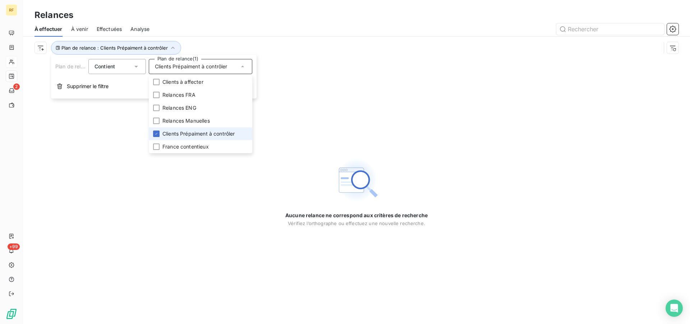
click at [171, 135] on span "Clients Prépaiment à contrôler" at bounding box center [198, 133] width 73 height 7
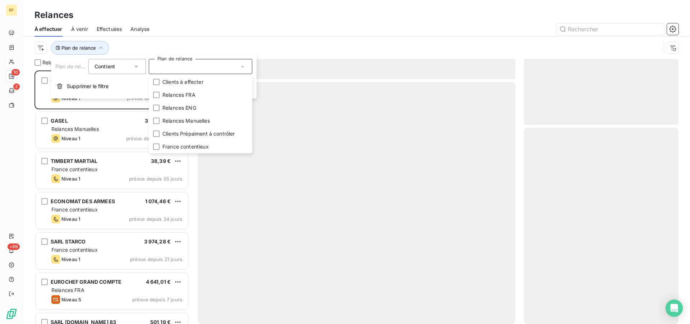
scroll to position [247, 148]
click at [217, 29] on div at bounding box center [418, 28] width 520 height 11
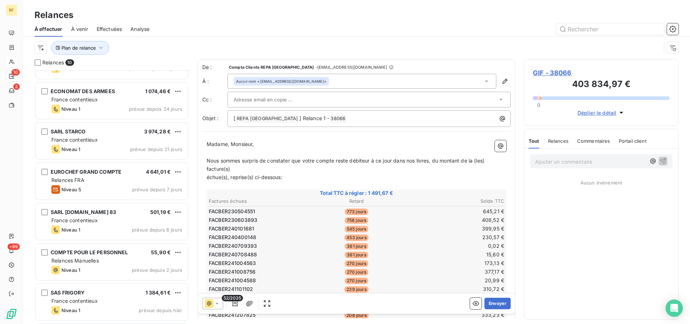
scroll to position [147, 0]
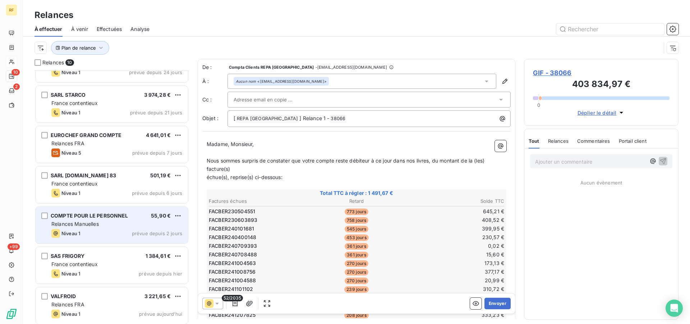
click at [106, 222] on div "Relances Manuelles" at bounding box center [116, 223] width 131 height 7
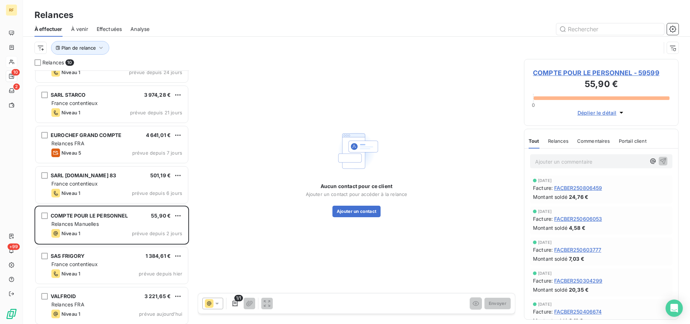
click at [218, 303] on icon at bounding box center [217, 304] width 4 height 2
click at [225, 286] on span "Niveau 1" at bounding box center [227, 288] width 20 height 7
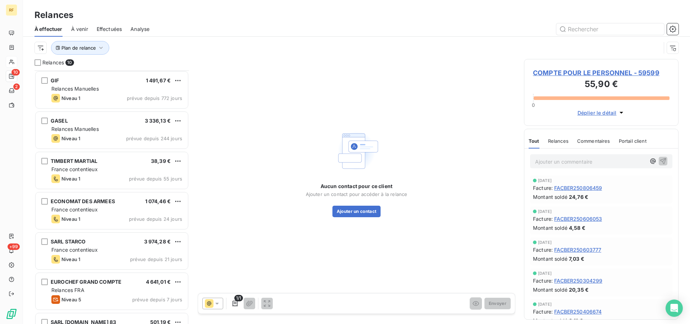
scroll to position [147, 0]
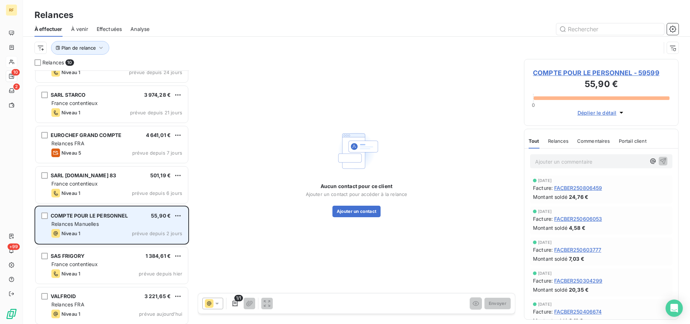
click at [105, 218] on span "COMPTE POUR LE PERSONNEL" at bounding box center [90, 215] width 78 height 6
click at [138, 223] on div "Relances Manuelles" at bounding box center [116, 223] width 131 height 7
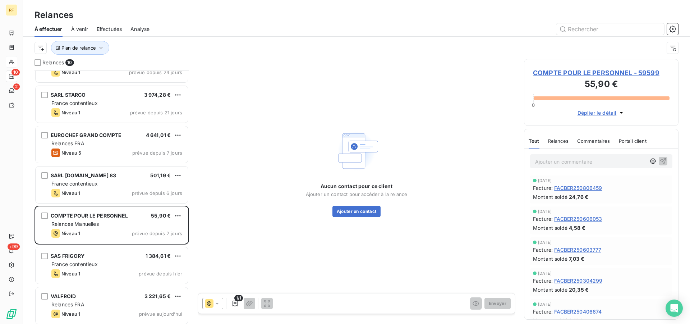
click at [589, 70] on span "COMPTE POUR LE PERSONNEL - 59599" at bounding box center [601, 73] width 137 height 10
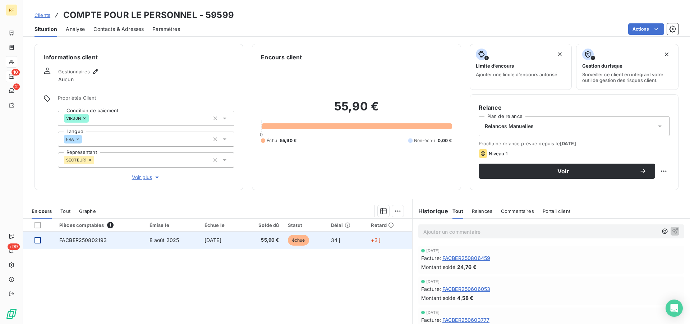
click at [38, 239] on div at bounding box center [37, 240] width 6 height 6
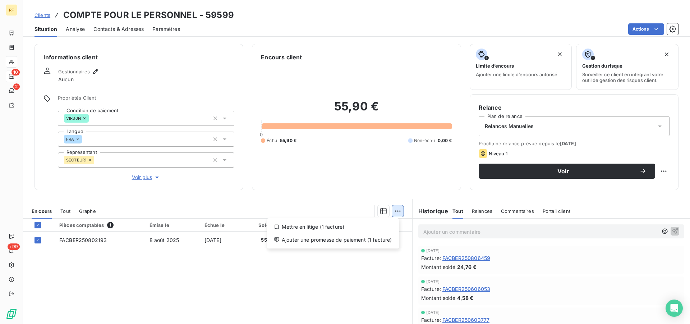
click at [393, 209] on html "RF 10 2 +99 Clients COMPTE POUR LE PERSONNEL - 59599 Situation Analyse Contacts…" at bounding box center [345, 162] width 690 height 324
click at [359, 240] on div "Ajouter une promesse de paiement (1 facture)" at bounding box center [332, 239] width 127 height 11
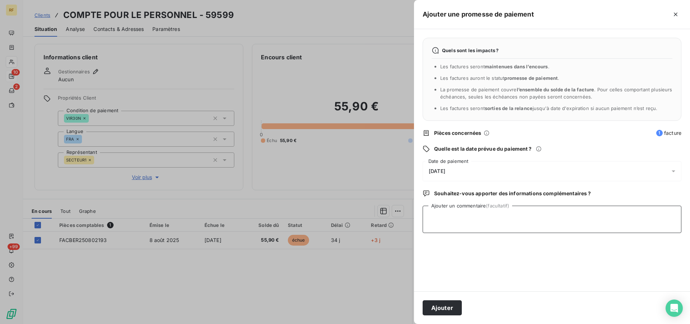
click at [474, 221] on textarea "Ajouter un commentaire (facultatif)" at bounding box center [552, 219] width 259 height 27
type textarea "PAYER CL"
click at [452, 303] on button "Ajouter" at bounding box center [442, 307] width 39 height 15
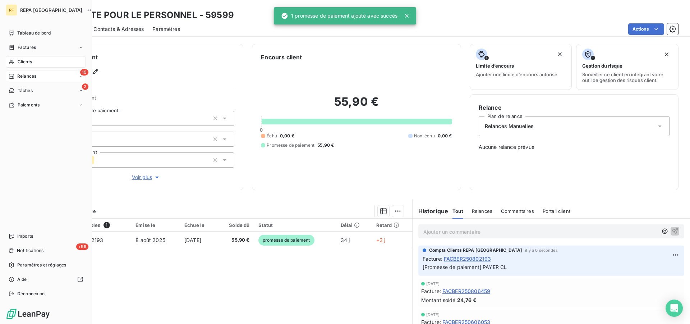
click at [24, 77] on span "Relances" at bounding box center [26, 76] width 19 height 6
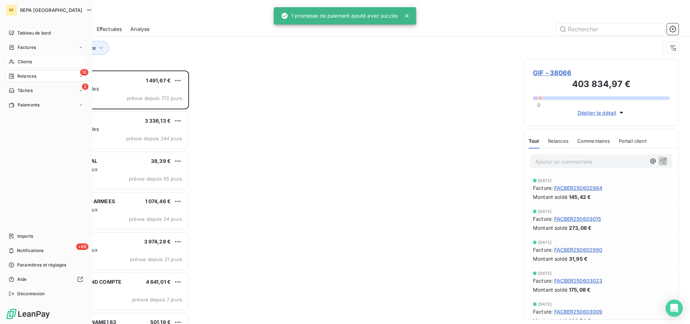
scroll to position [247, 148]
